Goal: Task Accomplishment & Management: Manage account settings

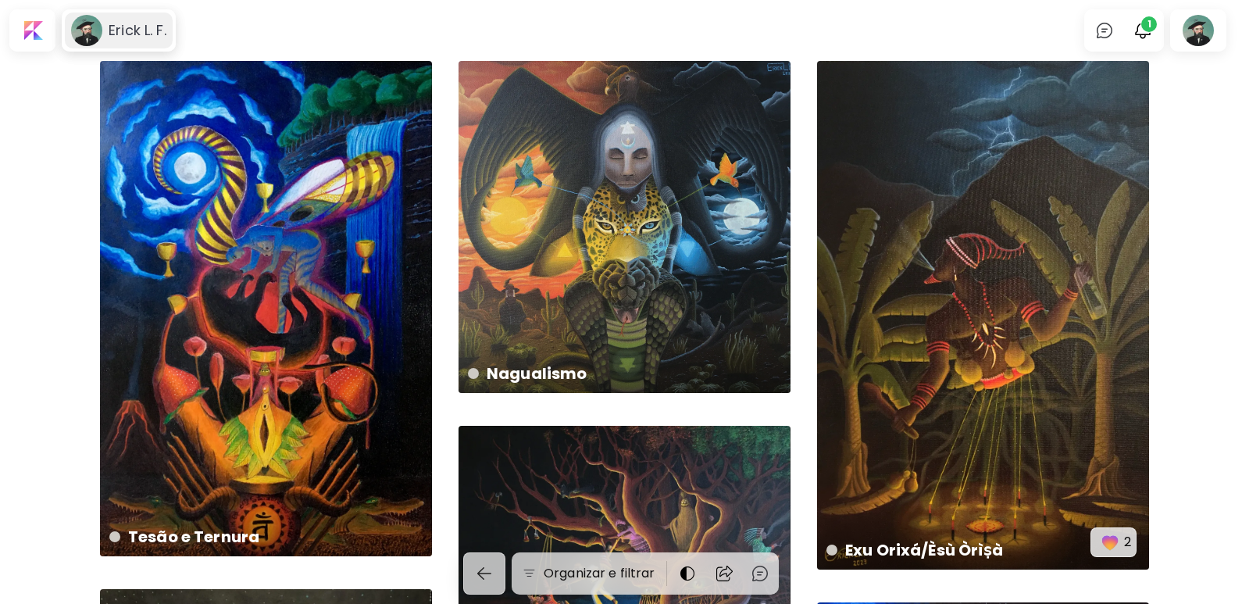
click at [97, 41] on image at bounding box center [86, 30] width 31 height 31
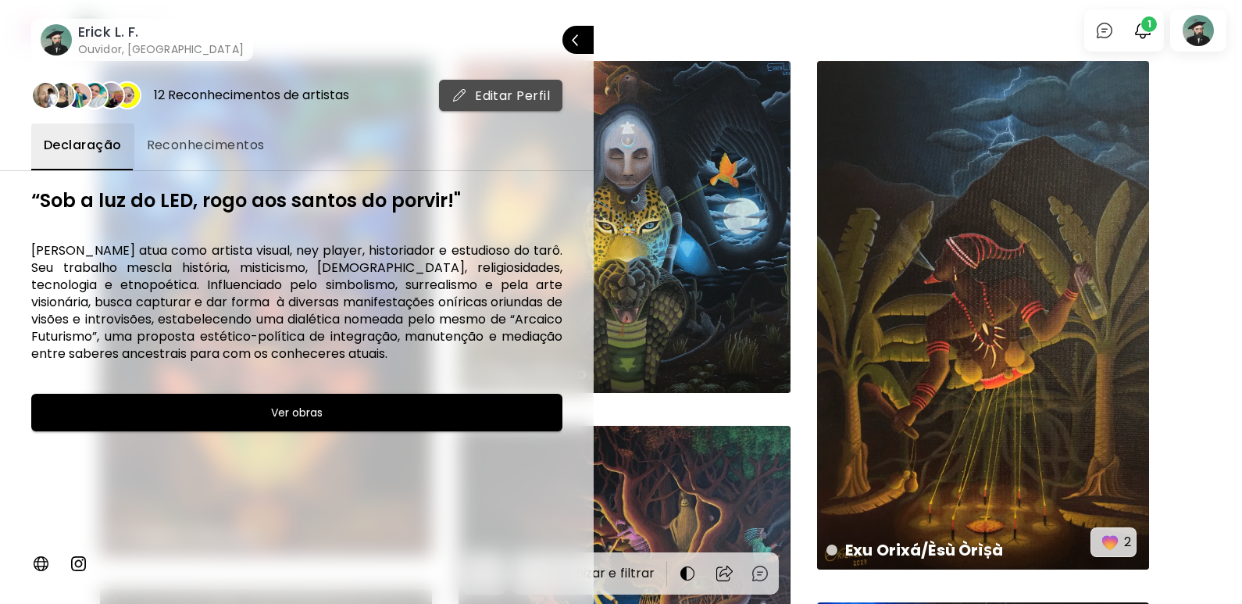
click at [531, 98] on span "Editar Perfil" at bounding box center [501, 96] width 98 height 16
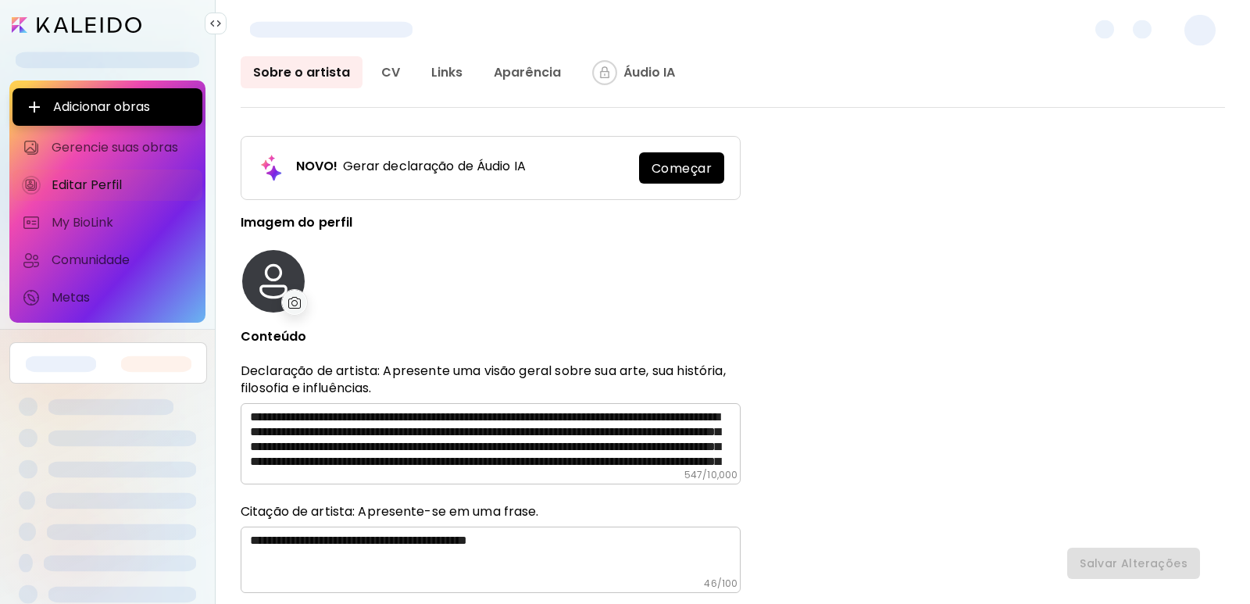
type input "******"
type input "*****"
click at [291, 298] on img at bounding box center [294, 303] width 13 height 12
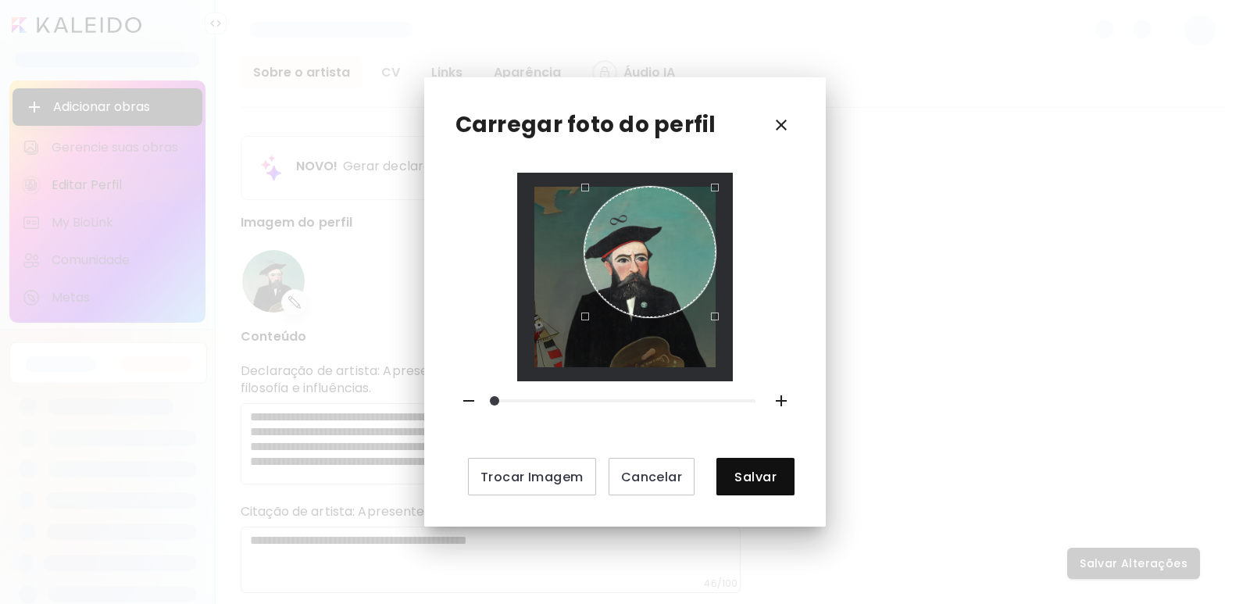
click at [588, 344] on div at bounding box center [624, 277] width 181 height 181
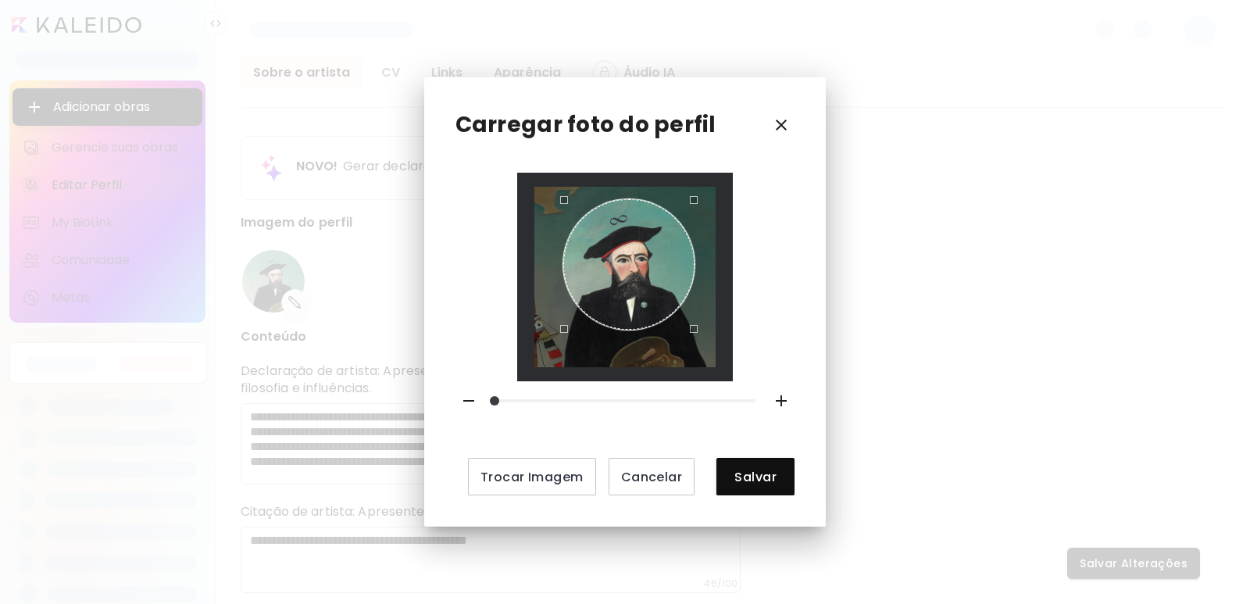
click at [642, 306] on div "Use the arrow keys to move the crop selection area" at bounding box center [628, 264] width 131 height 131
click at [706, 188] on div "Use the arrow keys to move the north east drag handle to change the crop select…" at bounding box center [706, 188] width 0 height 0
click at [655, 274] on div "Use the arrow keys to move the crop selection area" at bounding box center [630, 264] width 144 height 144
click at [702, 191] on div "Use the arrow keys to move the north east drag handle to change the crop select…" at bounding box center [702, 191] width 0 height 0
click at [649, 277] on div "Use the arrow keys to move the crop selection area" at bounding box center [629, 264] width 141 height 141
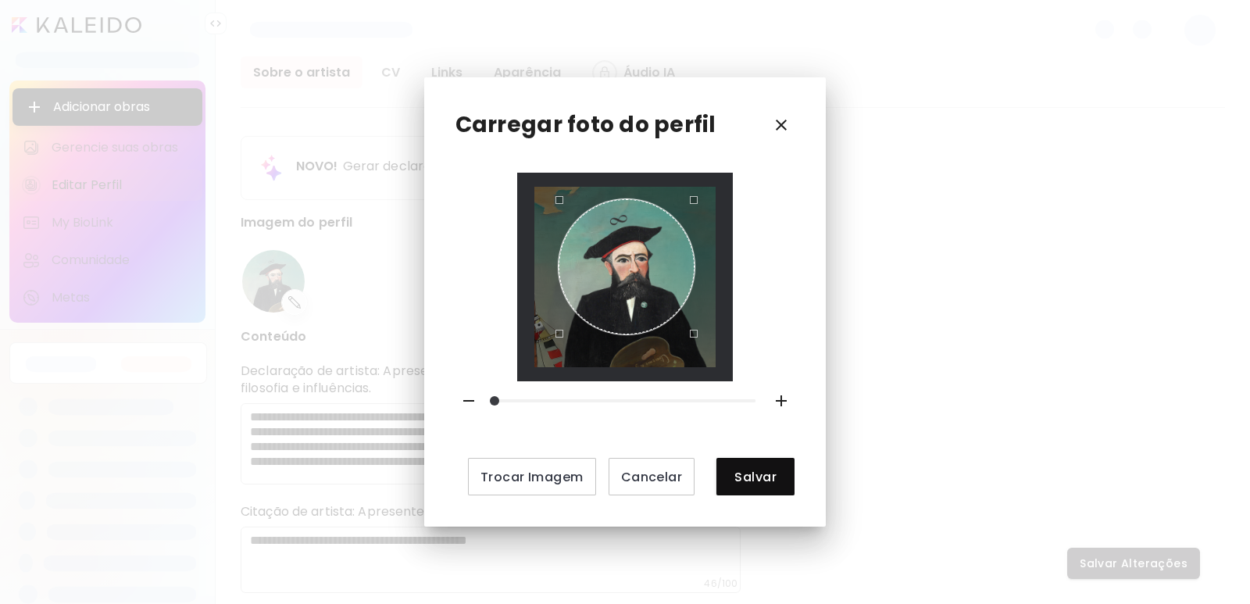
click at [698, 196] on div "Use the arrow keys to move the north east drag handle to change the crop select…" at bounding box center [698, 196] width 0 height 0
click at [646, 279] on div "Use the arrow keys to move the crop selection area" at bounding box center [629, 265] width 136 height 136
click at [753, 474] on span "Salvar" at bounding box center [755, 477] width 53 height 16
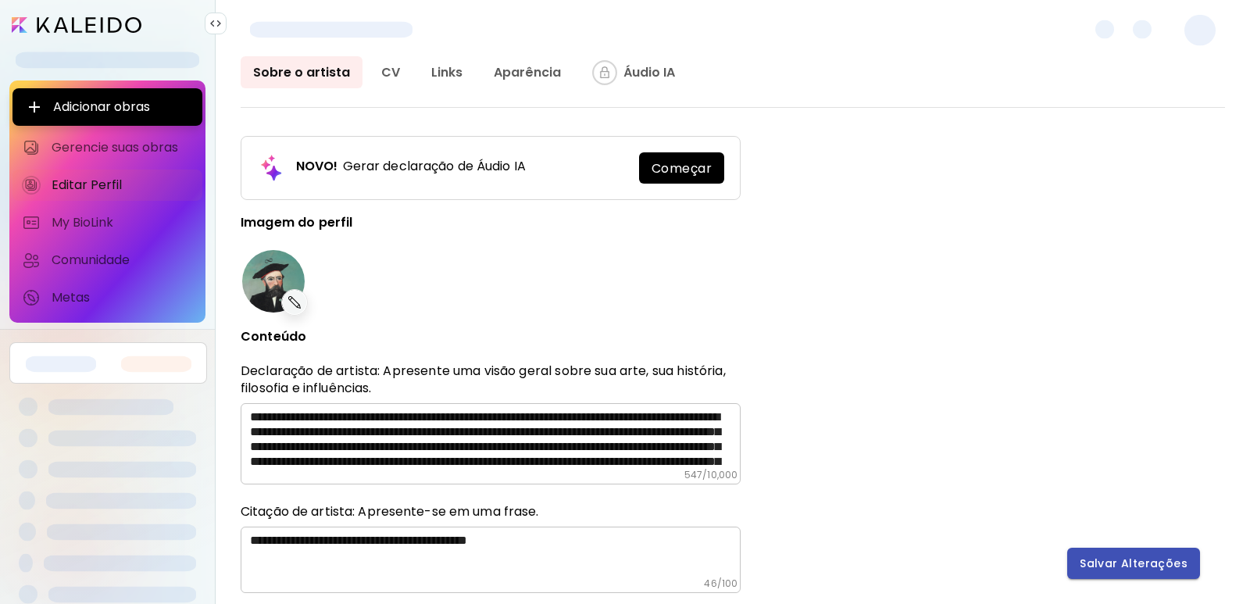
click at [1146, 559] on span "Salvar Alterações" at bounding box center [1134, 564] width 108 height 16
click at [81, 143] on span "Gerencie suas obras" at bounding box center [122, 148] width 141 height 16
